Goal: Task Accomplishment & Management: Manage account settings

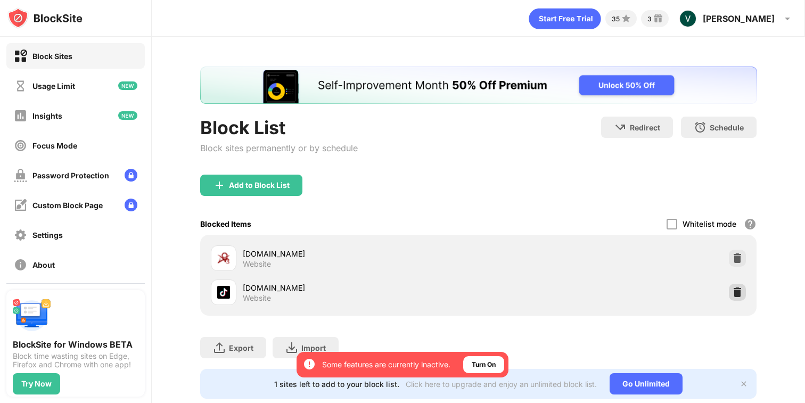
click at [737, 290] on img at bounding box center [737, 292] width 11 height 11
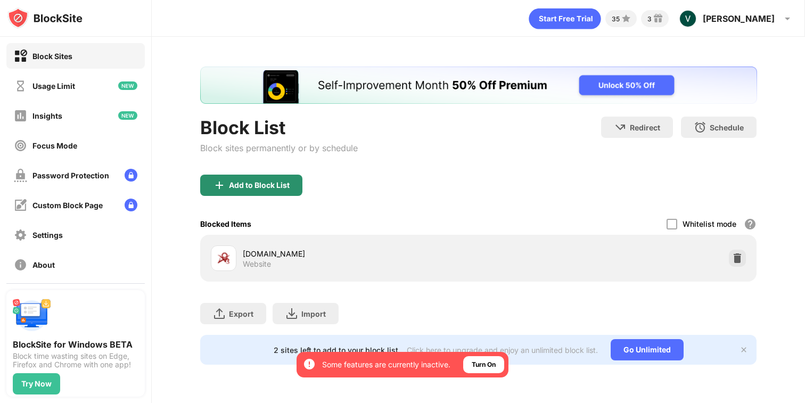
click at [257, 181] on div "Add to Block List" at bounding box center [259, 185] width 61 height 9
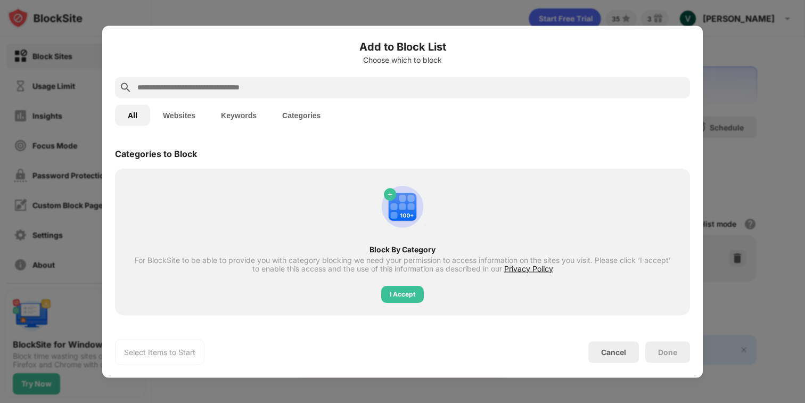
click at [336, 102] on div "All Websites Keywords Categories" at bounding box center [402, 115] width 575 height 34
click at [334, 89] on input "text" at bounding box center [410, 87] width 549 height 13
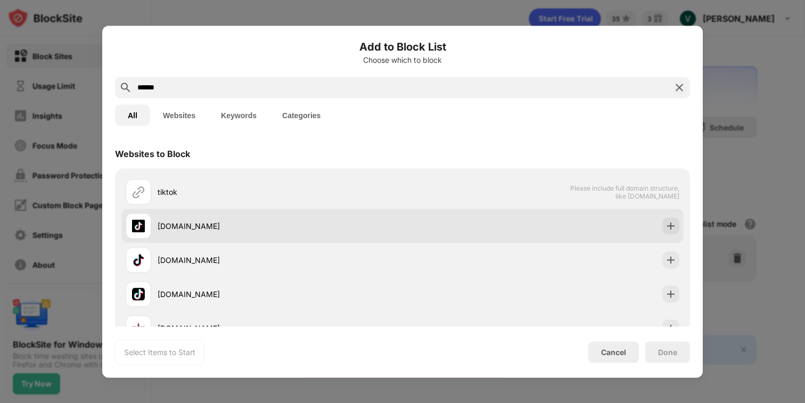
type input "******"
click at [663, 220] on div at bounding box center [670, 225] width 17 height 17
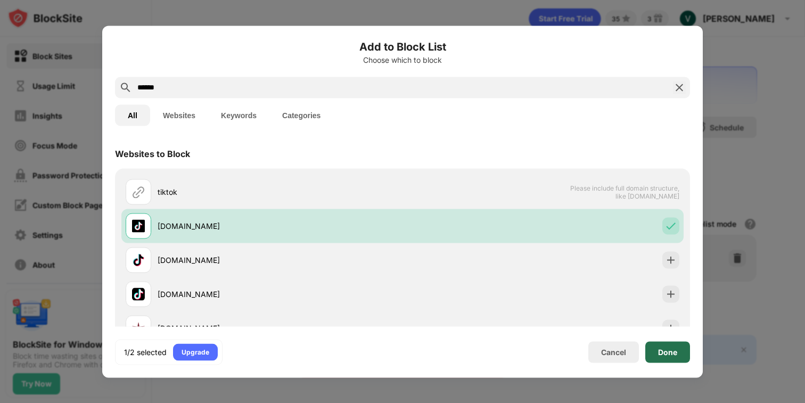
click at [663, 343] on div "Done" at bounding box center [667, 351] width 45 height 21
